Goal: Task Accomplishment & Management: Manage account settings

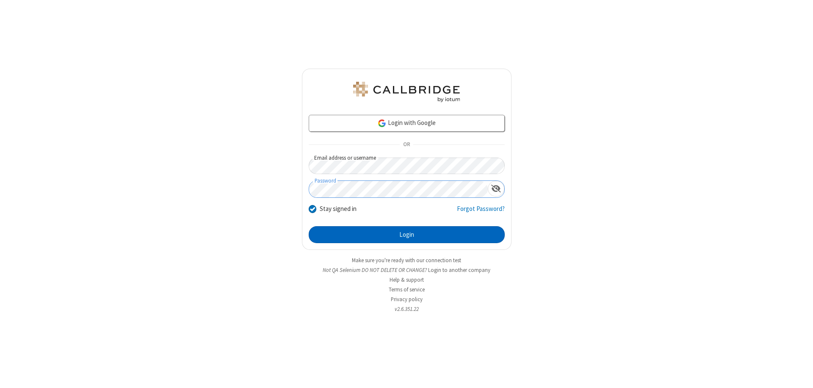
click at [406, 234] on button "Login" at bounding box center [407, 234] width 196 height 17
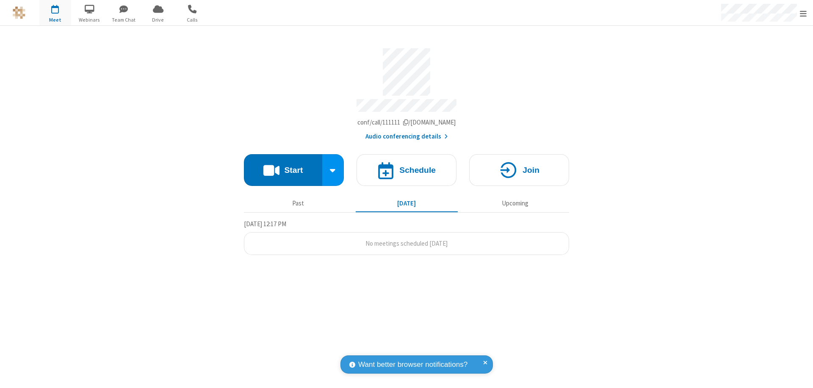
click at [803, 13] on span "Open menu" at bounding box center [803, 13] width 7 height 8
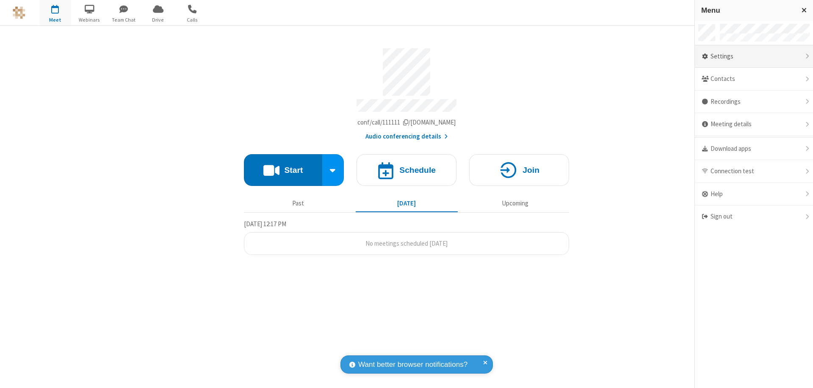
click at [753, 56] on div "Settings" at bounding box center [754, 56] width 118 height 23
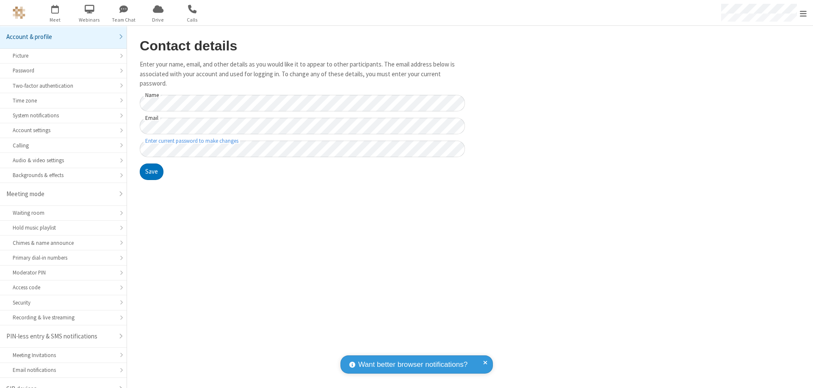
scroll to position [12, 0]
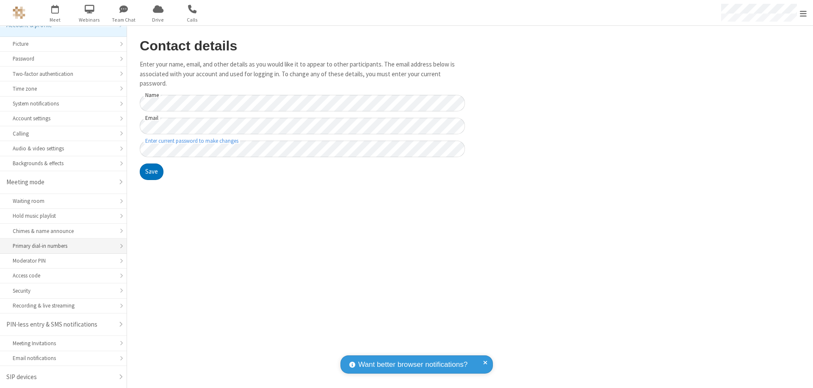
click at [60, 246] on div "Primary dial-in numbers" at bounding box center [63, 246] width 101 height 8
